Goal: Find specific page/section: Find specific page/section

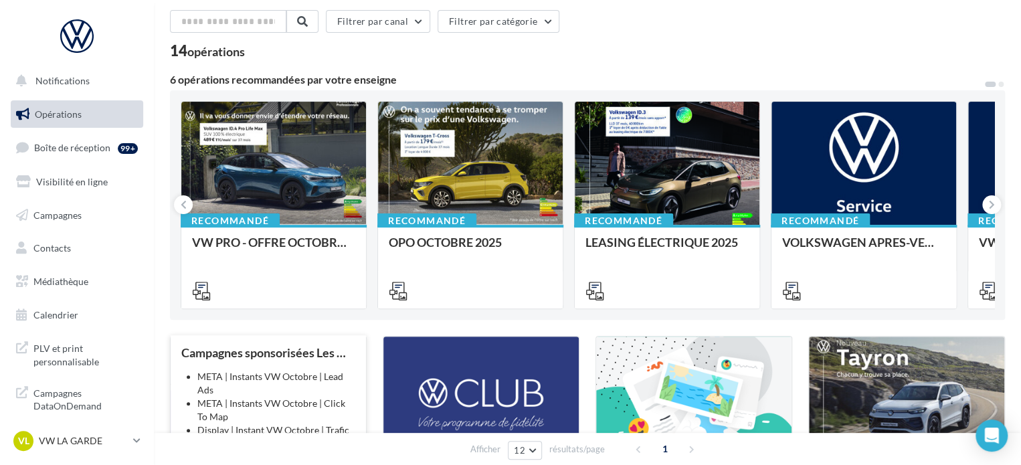
scroll to position [201, 0]
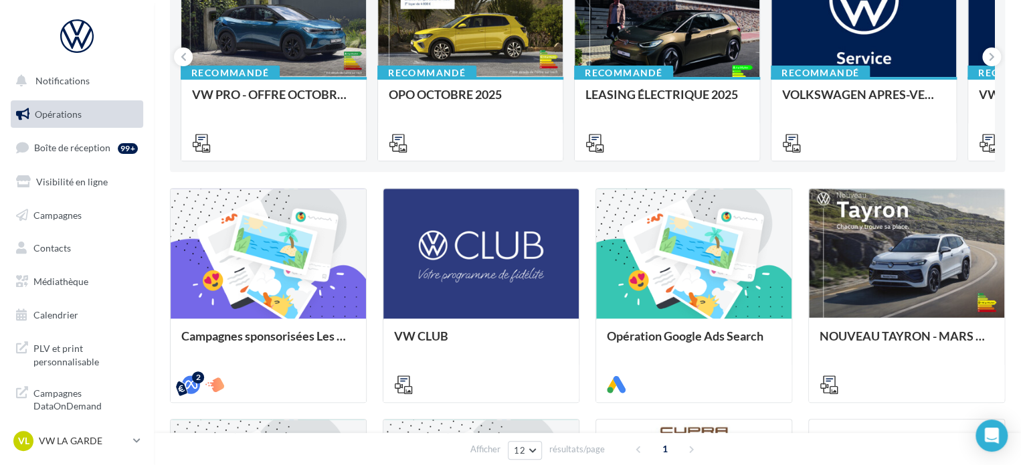
click at [59, 296] on ul "Opérations Boîte de réception 99+ Visibilité en ligne Campagnes Contacts Médiat…" at bounding box center [76, 215] width 143 height 240
click at [62, 297] on ul "Opérations Boîte de réception 99+ Visibilité en ligne Campagnes Contacts Médiat…" at bounding box center [76, 215] width 143 height 240
click at [63, 286] on span "Médiathèque" at bounding box center [60, 281] width 55 height 11
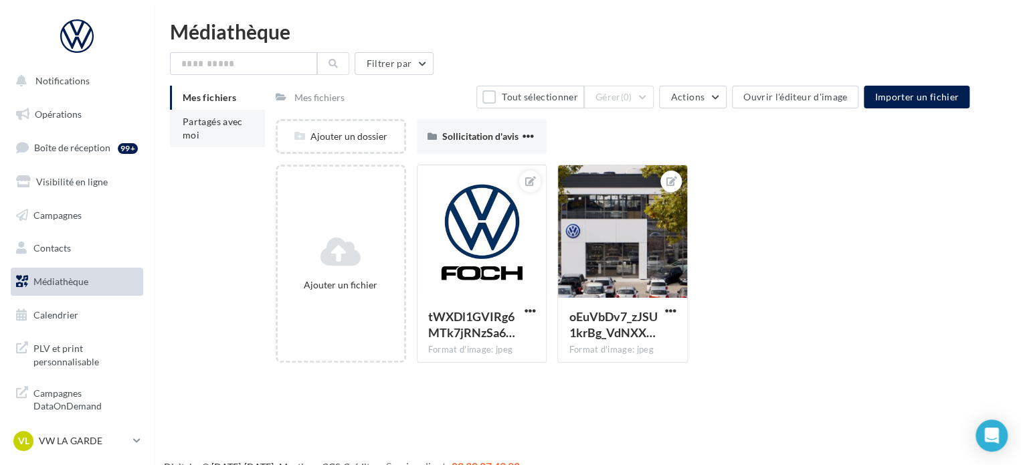
click at [217, 131] on li "Partagés avec moi" at bounding box center [217, 128] width 95 height 37
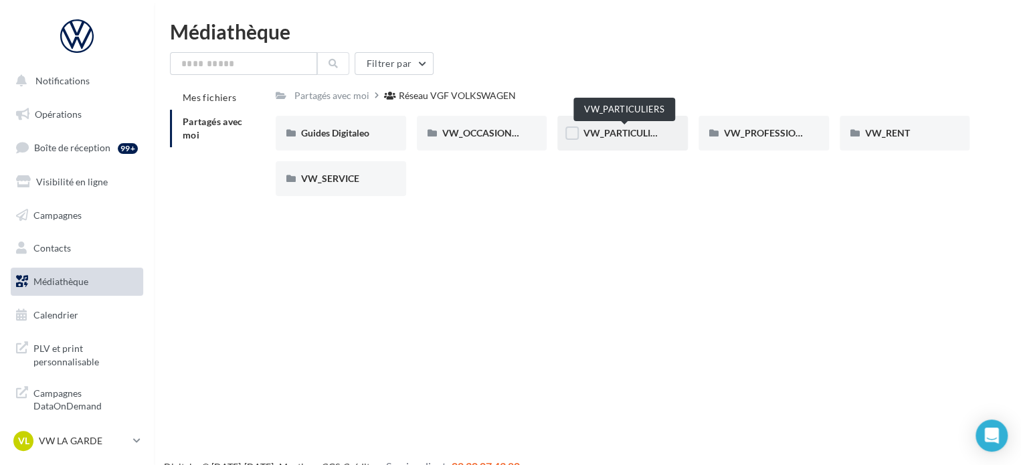
click at [630, 138] on span "VW_PARTICULIERS" at bounding box center [625, 132] width 84 height 11
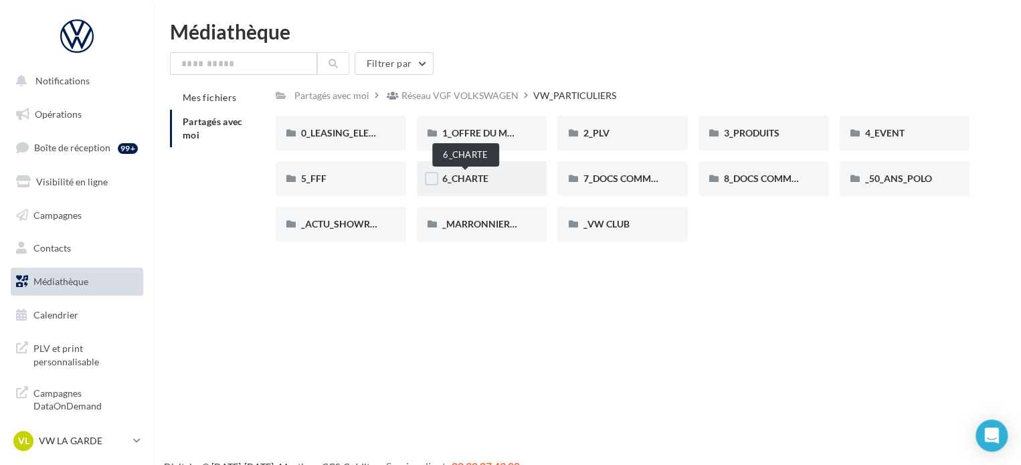
click at [487, 178] on span "6_CHARTE" at bounding box center [465, 178] width 46 height 11
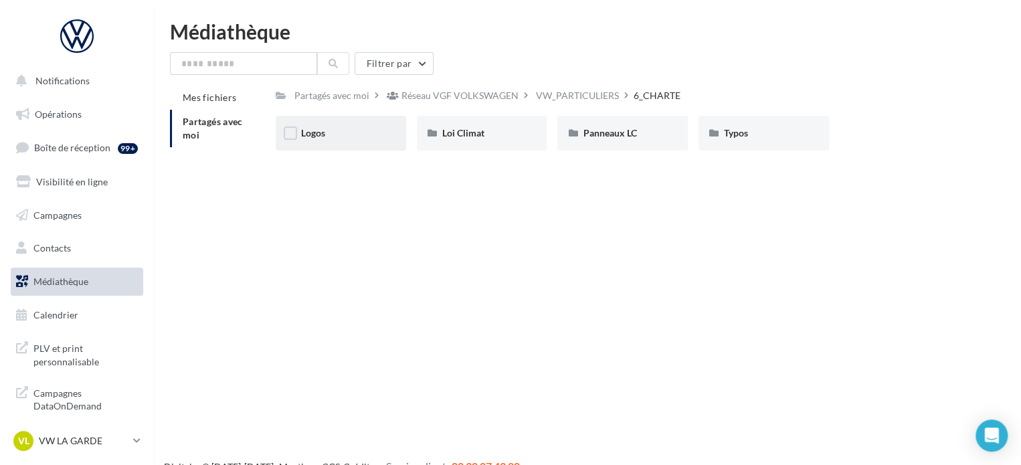
click at [345, 149] on div "Logos" at bounding box center [341, 133] width 130 height 35
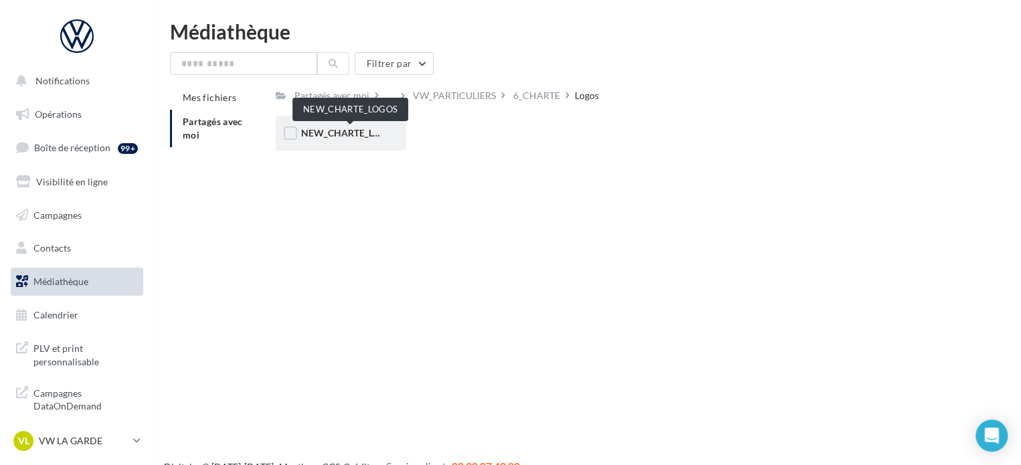
click at [377, 133] on span "NEW_CHARTE_LOGOS" at bounding box center [350, 132] width 98 height 11
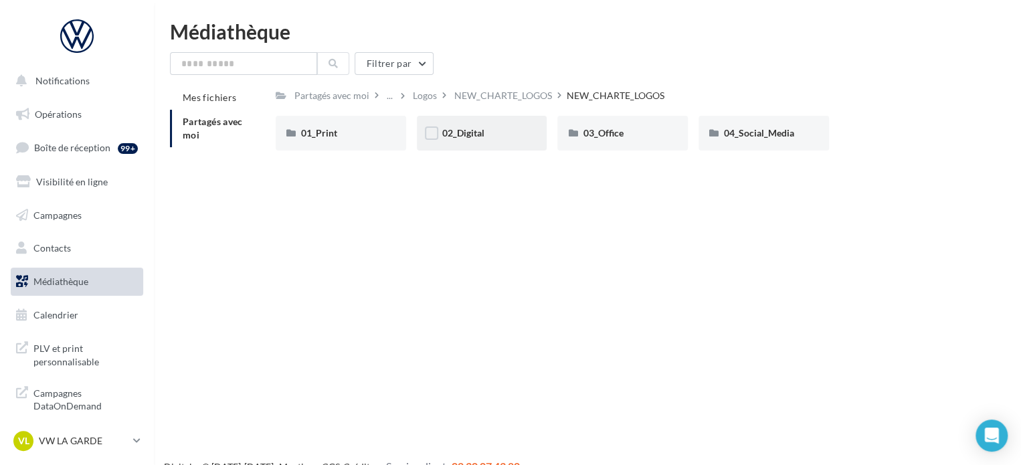
click at [524, 143] on div "02_Digital" at bounding box center [482, 133] width 130 height 35
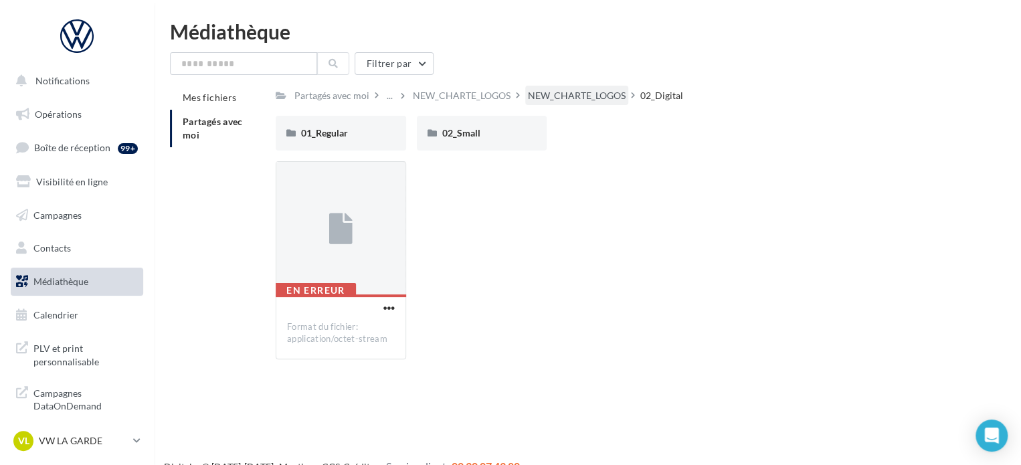
click at [592, 89] on div "NEW_CHARTE_LOGOS" at bounding box center [576, 95] width 103 height 19
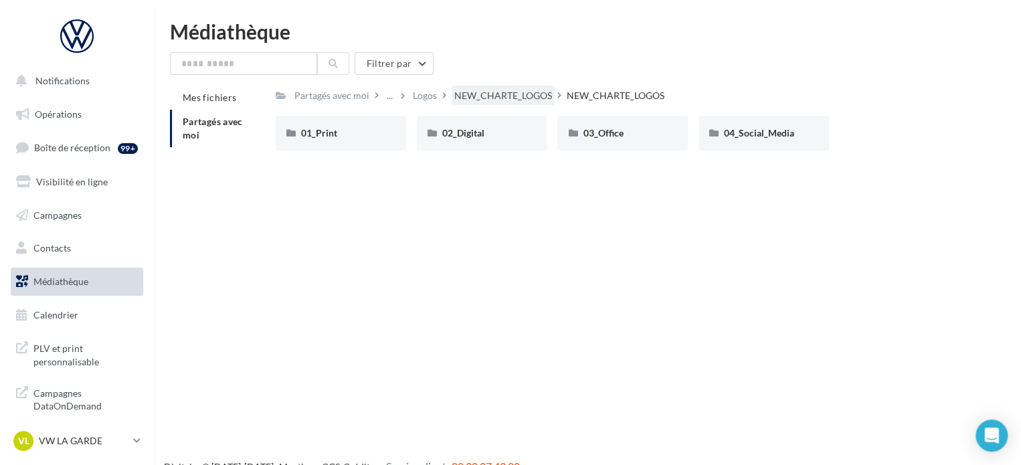
click at [476, 96] on div "NEW_CHARTE_LOGOS" at bounding box center [503, 95] width 98 height 13
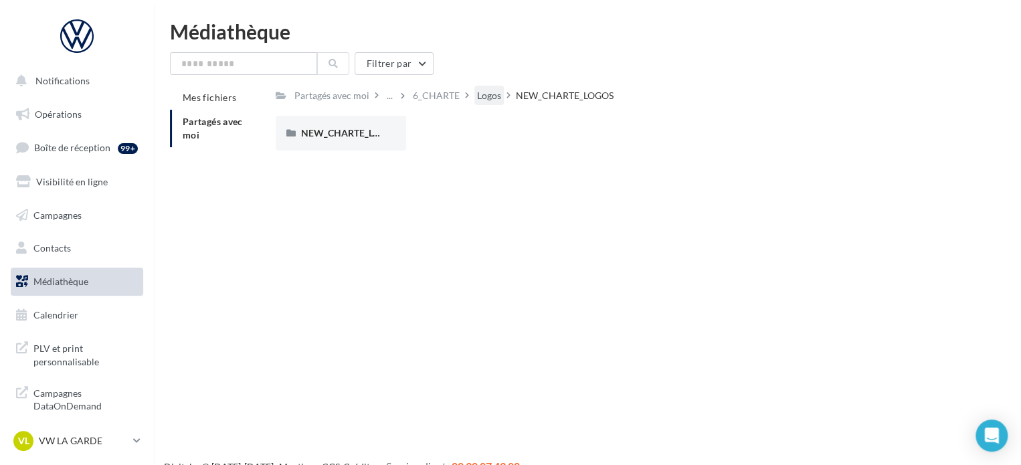
click at [486, 88] on div "Logos" at bounding box center [488, 95] width 29 height 19
click at [486, 88] on div "VW_PARTICULIERS" at bounding box center [454, 95] width 88 height 19
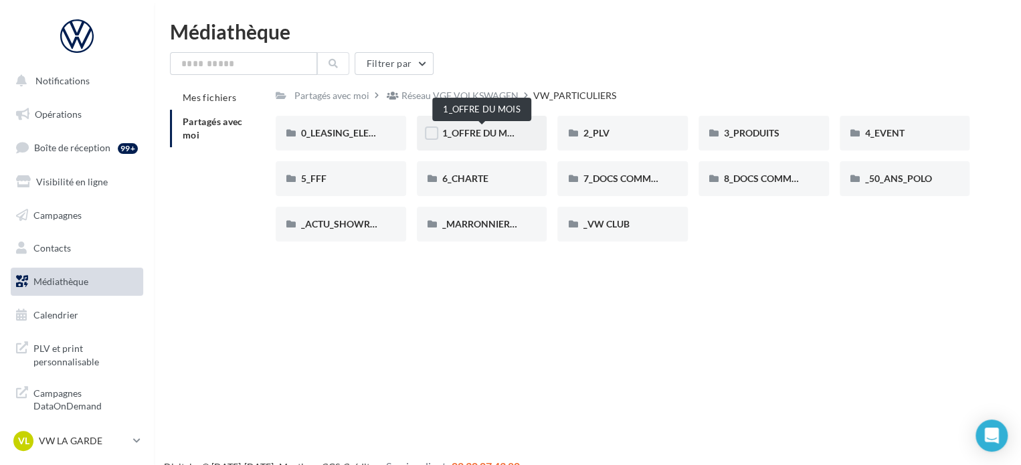
click at [498, 139] on span "1_OFFRE DU MOIS" at bounding box center [482, 132] width 80 height 11
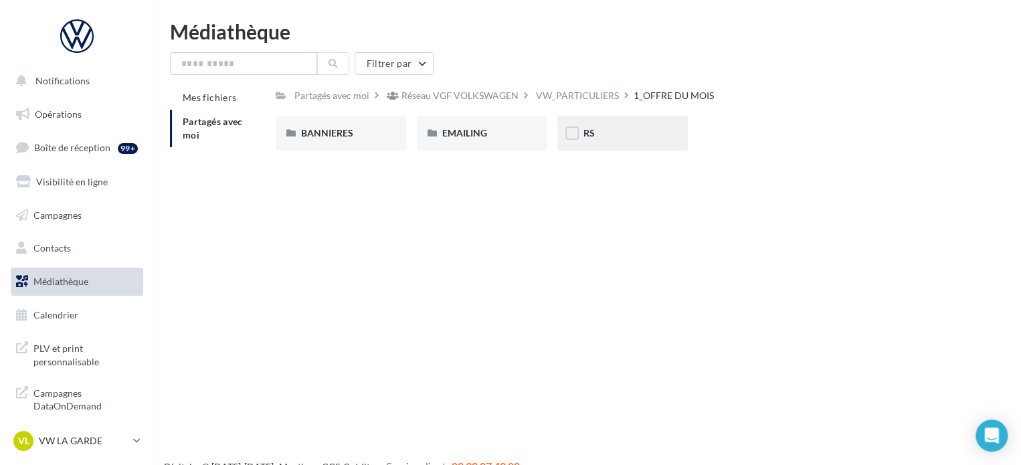
click at [604, 136] on div "RS" at bounding box center [623, 132] width 80 height 13
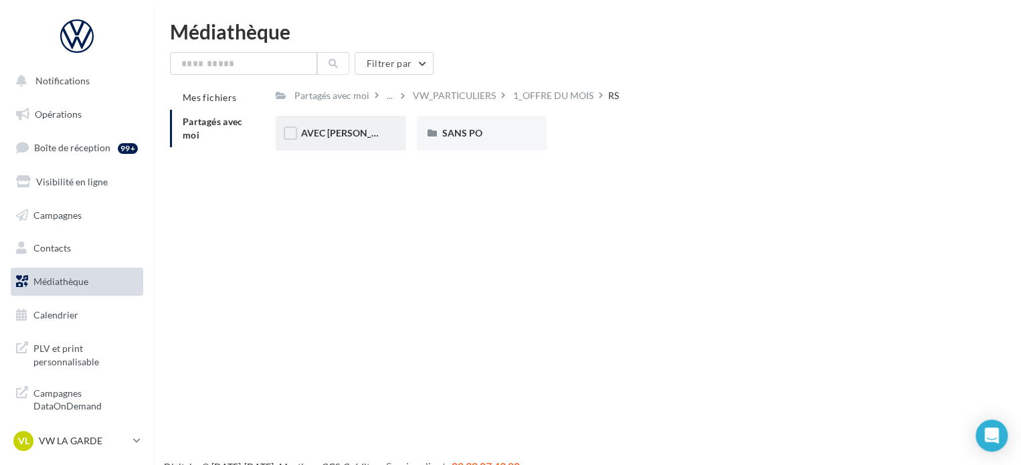
click at [357, 137] on div "AVEC PO" at bounding box center [341, 132] width 80 height 13
click at [371, 133] on div "ID.3" at bounding box center [341, 132] width 80 height 13
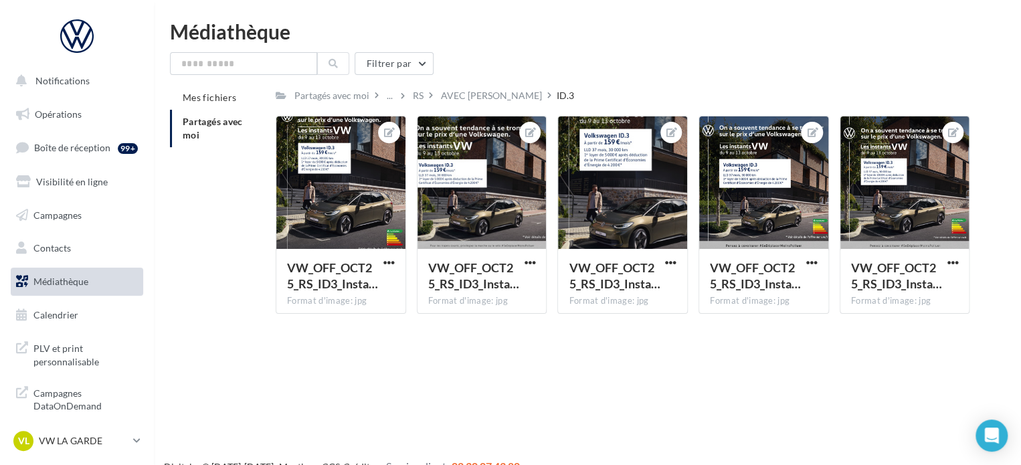
drag, startPoint x: 569, startPoint y: 364, endPoint x: 387, endPoint y: 343, distance: 182.6
click at [568, 364] on div "Notifications Opérations Boîte de réception 99+ Visibilité en ligne Campagnes C…" at bounding box center [510, 253] width 1021 height 465
click at [272, 64] on input "text" at bounding box center [243, 63] width 147 height 23
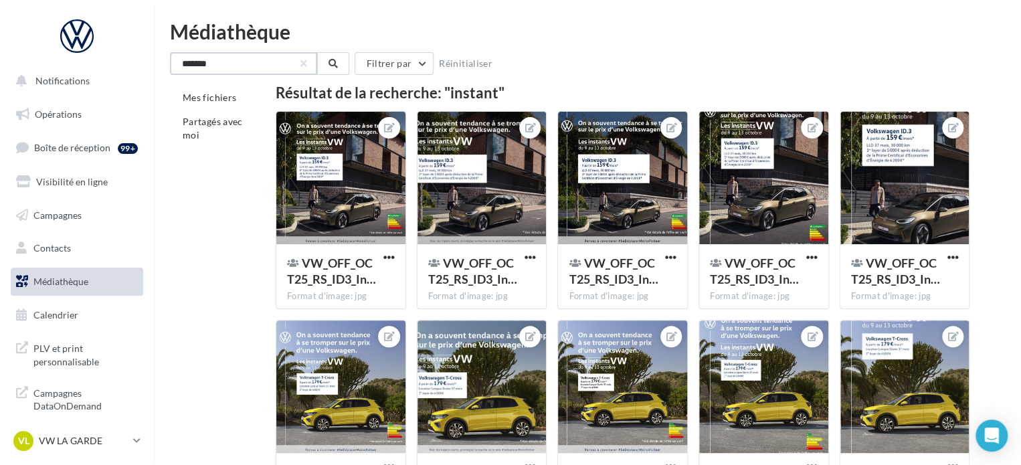
type input "*******"
